Goal: Task Accomplishment & Management: Complete application form

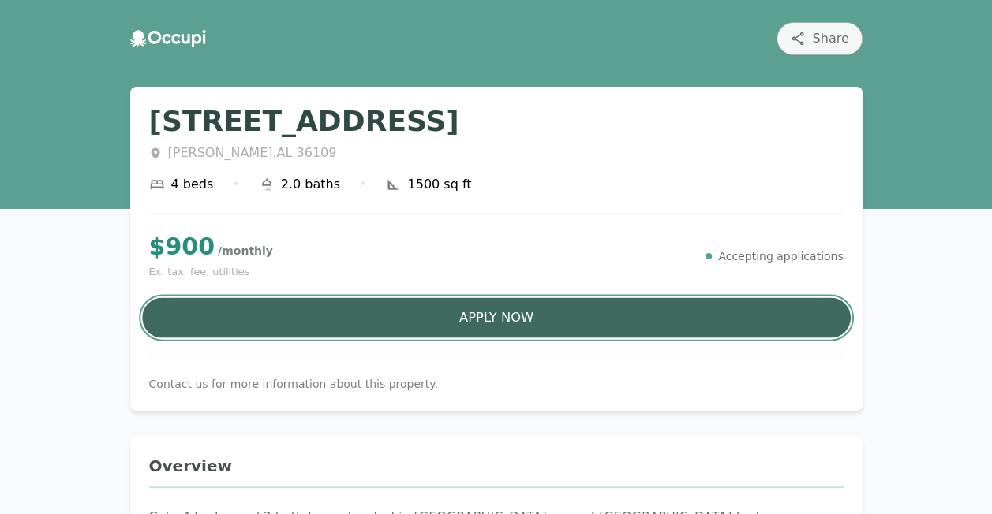
click at [436, 321] on button "Apply Now" at bounding box center [496, 318] width 708 height 40
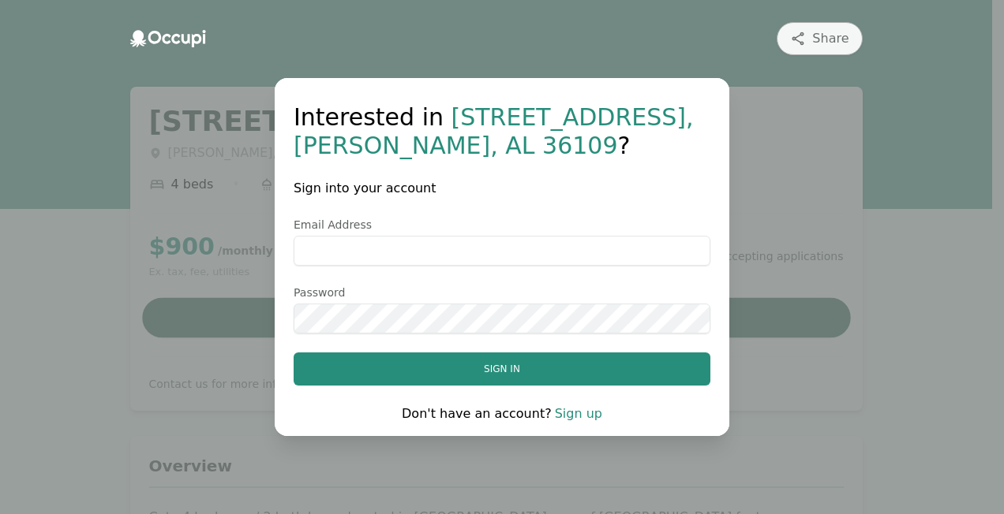
type input "**********"
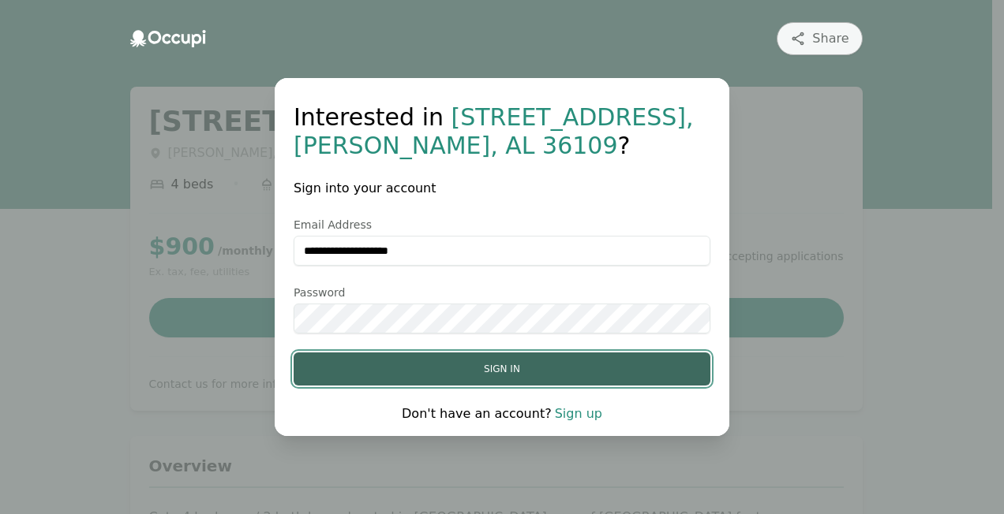
click at [478, 376] on button "Sign in" at bounding box center [501, 369] width 417 height 33
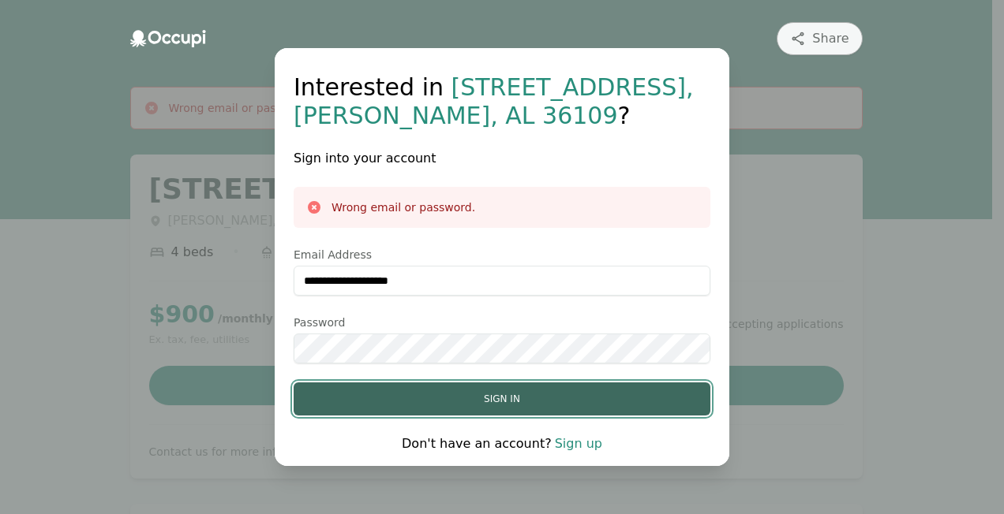
click at [458, 412] on button "Sign in" at bounding box center [501, 399] width 417 height 33
click at [432, 393] on button "Sign in" at bounding box center [501, 399] width 417 height 33
click at [393, 394] on button "Sign in" at bounding box center [501, 399] width 417 height 33
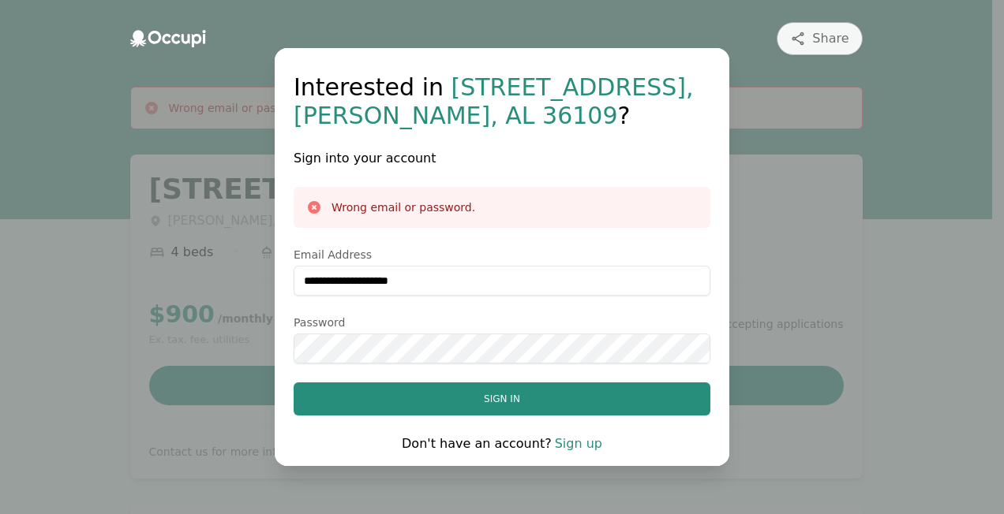
click at [581, 443] on link "Sign up" at bounding box center [578, 443] width 47 height 15
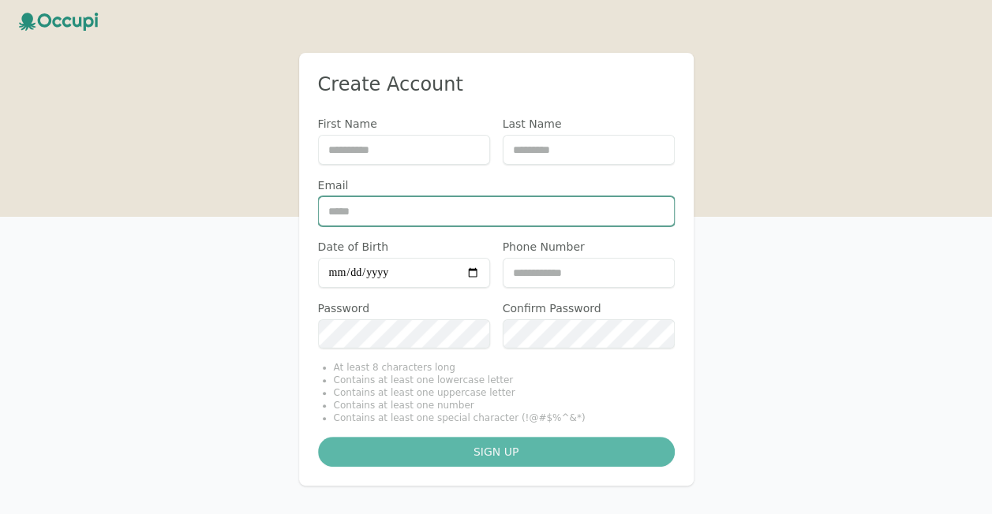
type input "**********"
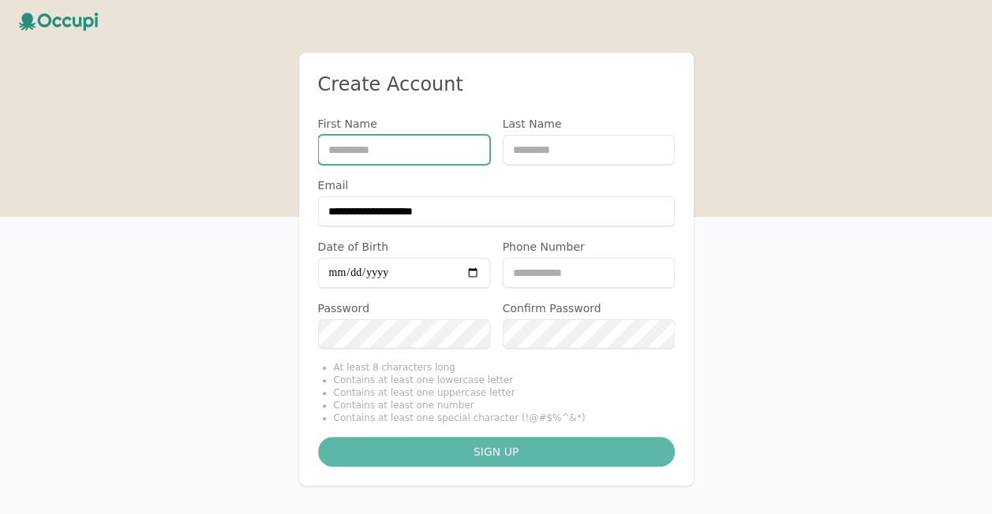
click at [414, 151] on input "First Name" at bounding box center [404, 150] width 172 height 30
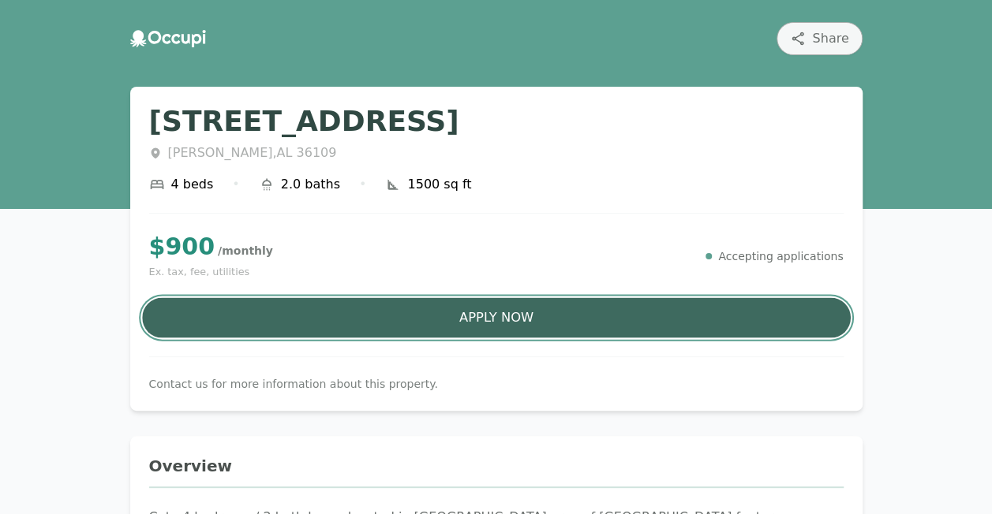
click at [286, 305] on button "Apply Now" at bounding box center [496, 318] width 708 height 40
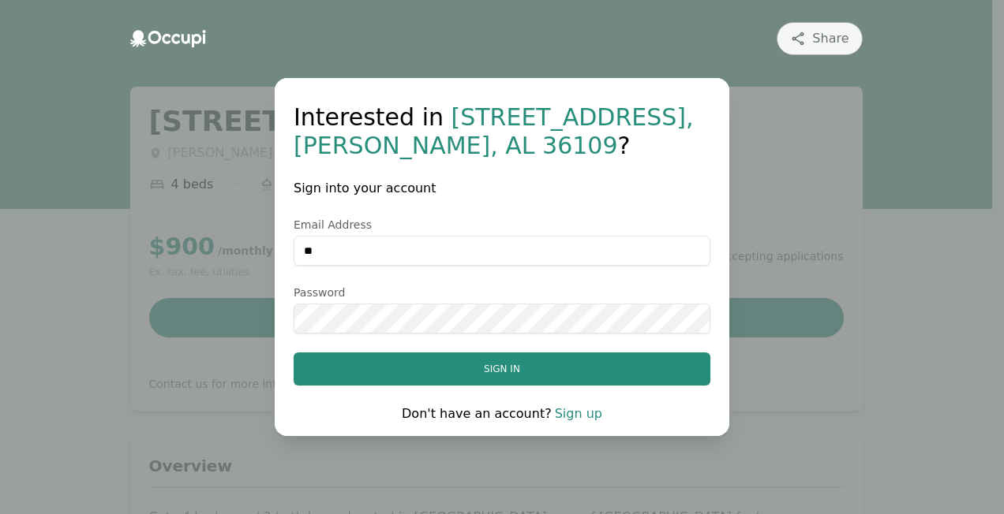
type input "*"
type input "**********"
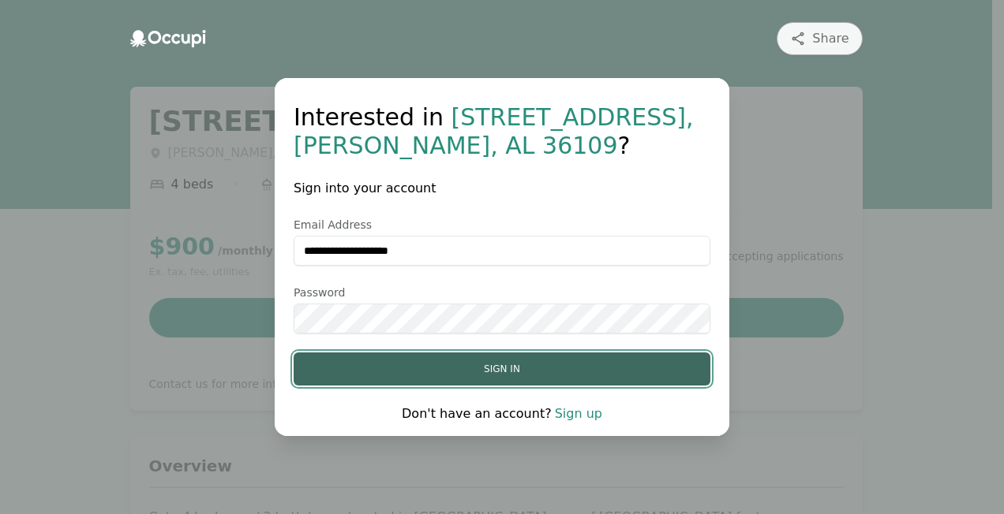
click at [372, 377] on button "Sign in" at bounding box center [501, 369] width 417 height 33
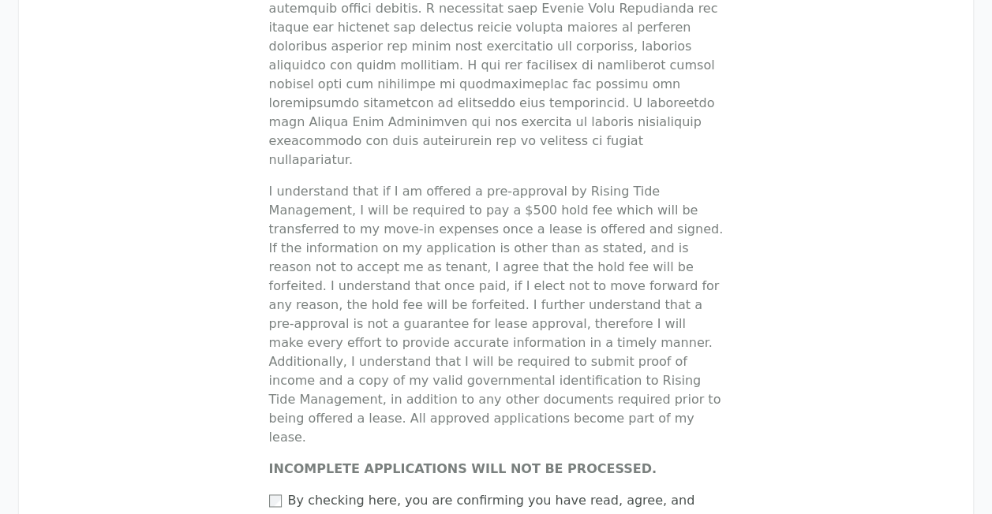
scroll to position [901, 0]
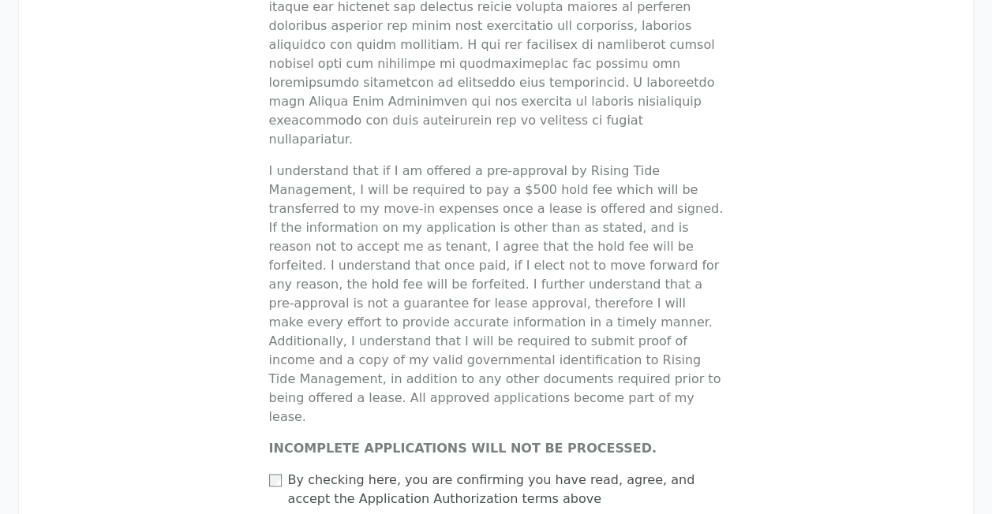
click at [592, 471] on label "By checking here, you are confirming you have read, agree, and accept the Appli…" at bounding box center [506, 490] width 436 height 38
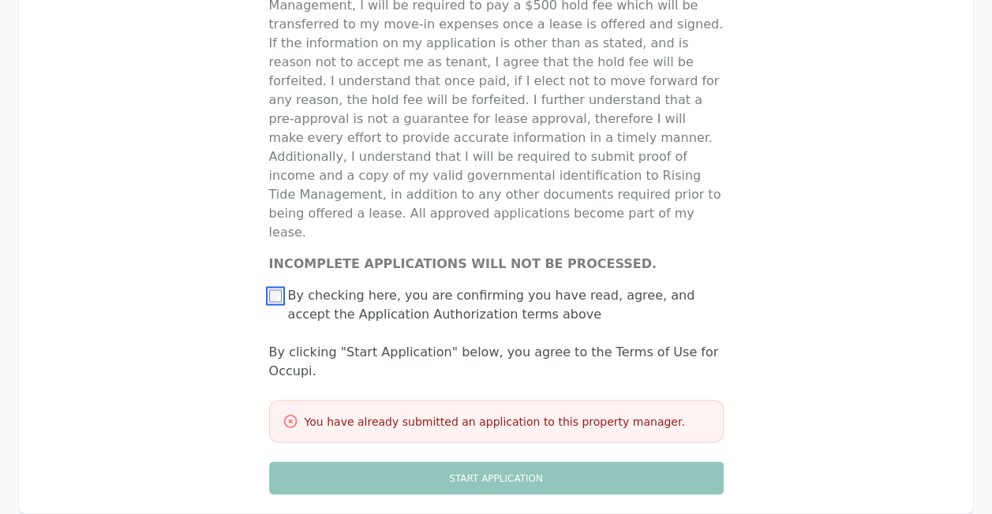
scroll to position [1082, 0]
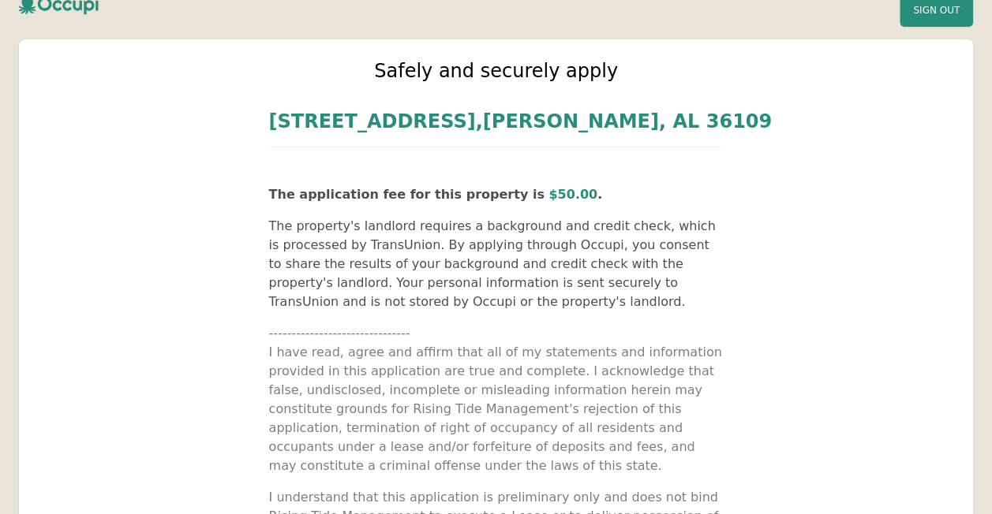
scroll to position [0, 0]
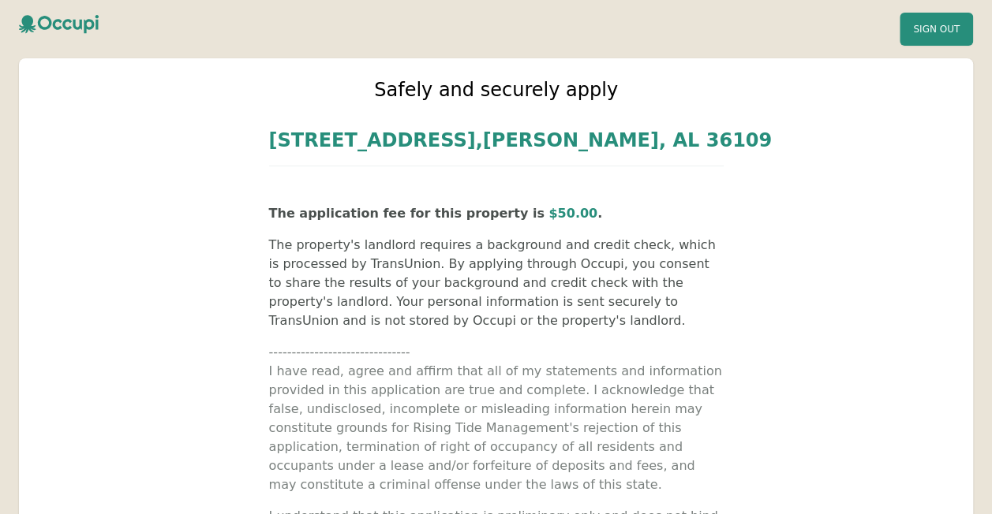
click at [548, 215] on span "$ 50.00" at bounding box center [572, 213] width 49 height 15
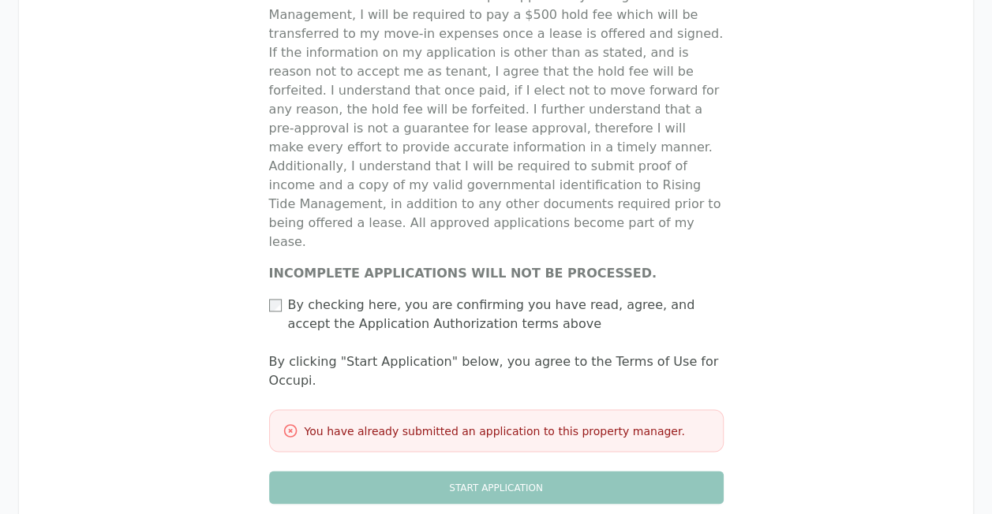
scroll to position [1071, 0]
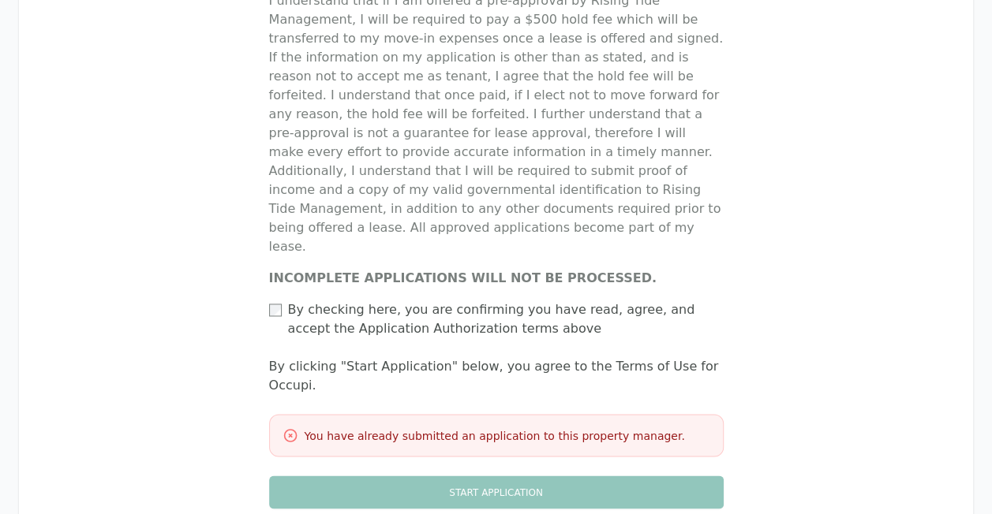
click at [300, 301] on label "By checking here, you are confirming you have read, agree, and accept the Appli…" at bounding box center [506, 320] width 436 height 38
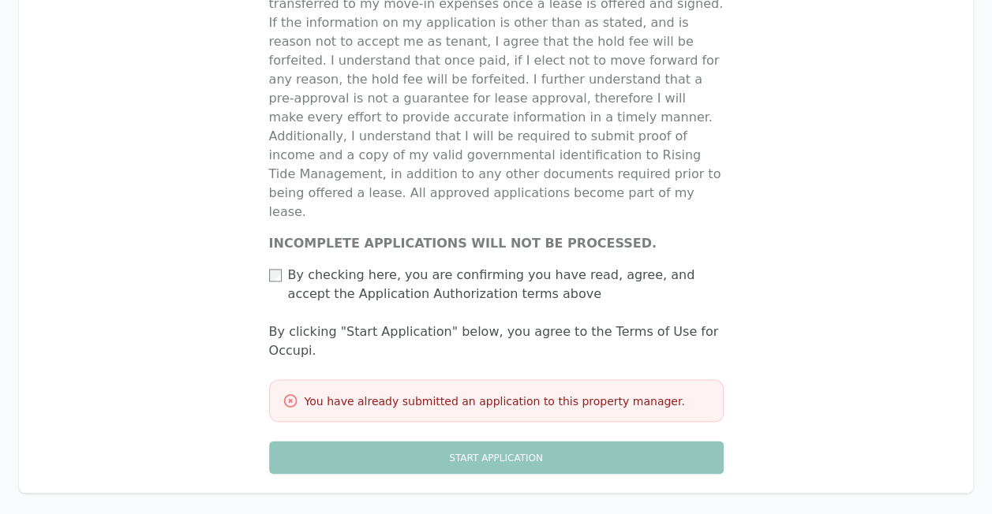
scroll to position [1185, 0]
